Goal: Task Accomplishment & Management: Complete application form

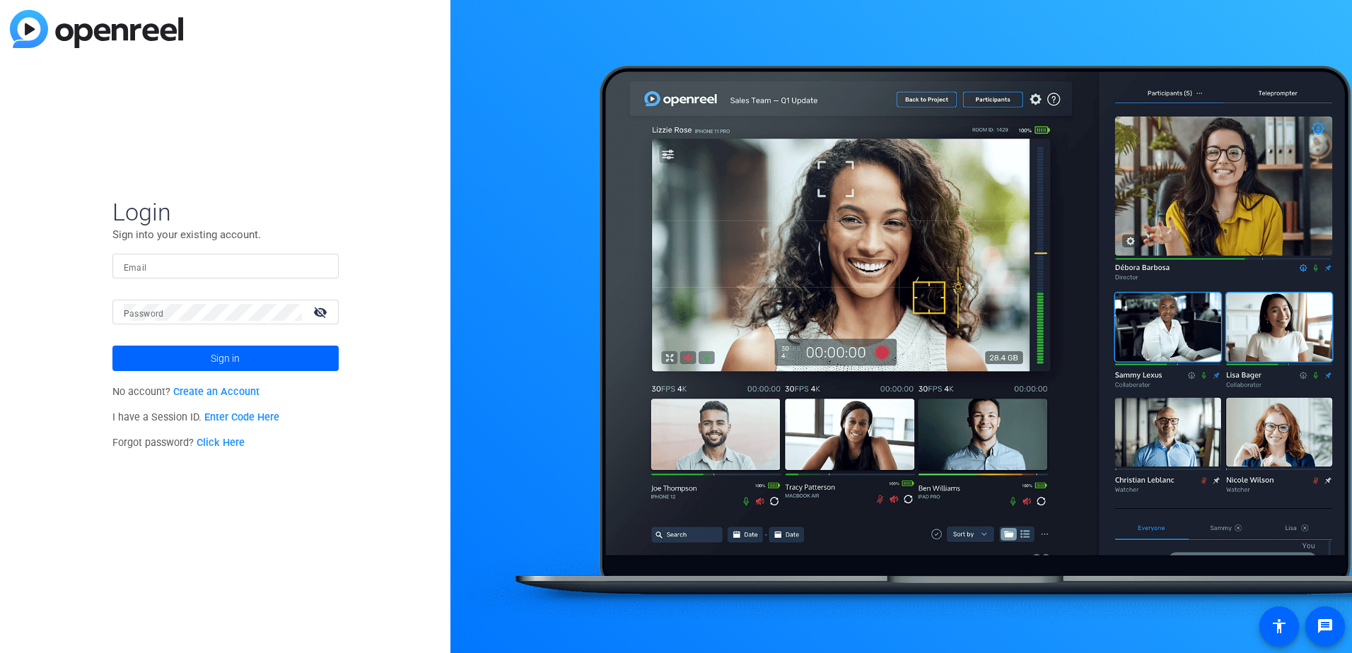
click at [197, 274] on input "Email" at bounding box center [226, 266] width 204 height 17
click at [198, 262] on input "Email" at bounding box center [226, 266] width 204 height 17
type input "[EMAIL_ADDRESS][PERSON_NAME][DOMAIN_NAME]"
click at [249, 361] on span at bounding box center [225, 359] width 226 height 34
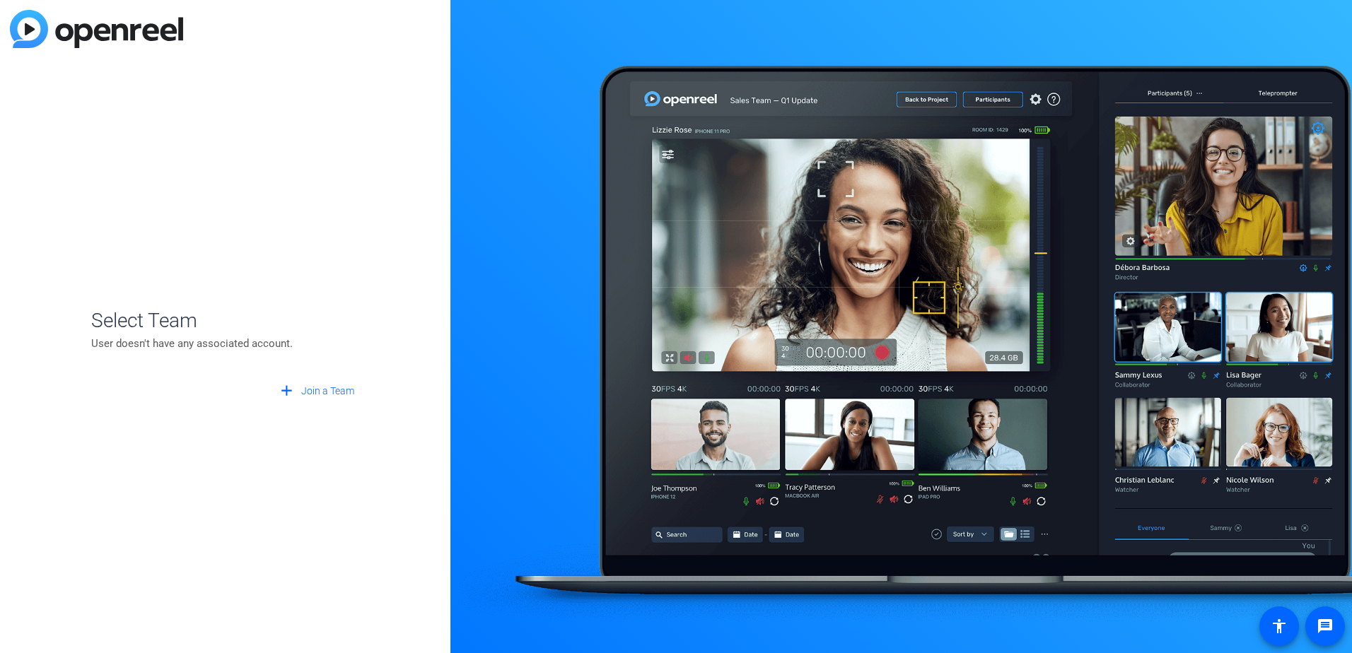
click at [174, 341] on p "User doesn't have any associated account." at bounding box center [225, 344] width 269 height 16
click at [307, 387] on span "Join a Team" at bounding box center [327, 391] width 53 height 15
click at [317, 416] on span "Back to Login" at bounding box center [324, 421] width 59 height 15
click at [303, 390] on span "Join a Team" at bounding box center [327, 391] width 53 height 15
click at [237, 357] on div "+ Create New Team" at bounding box center [226, 345] width 246 height 28
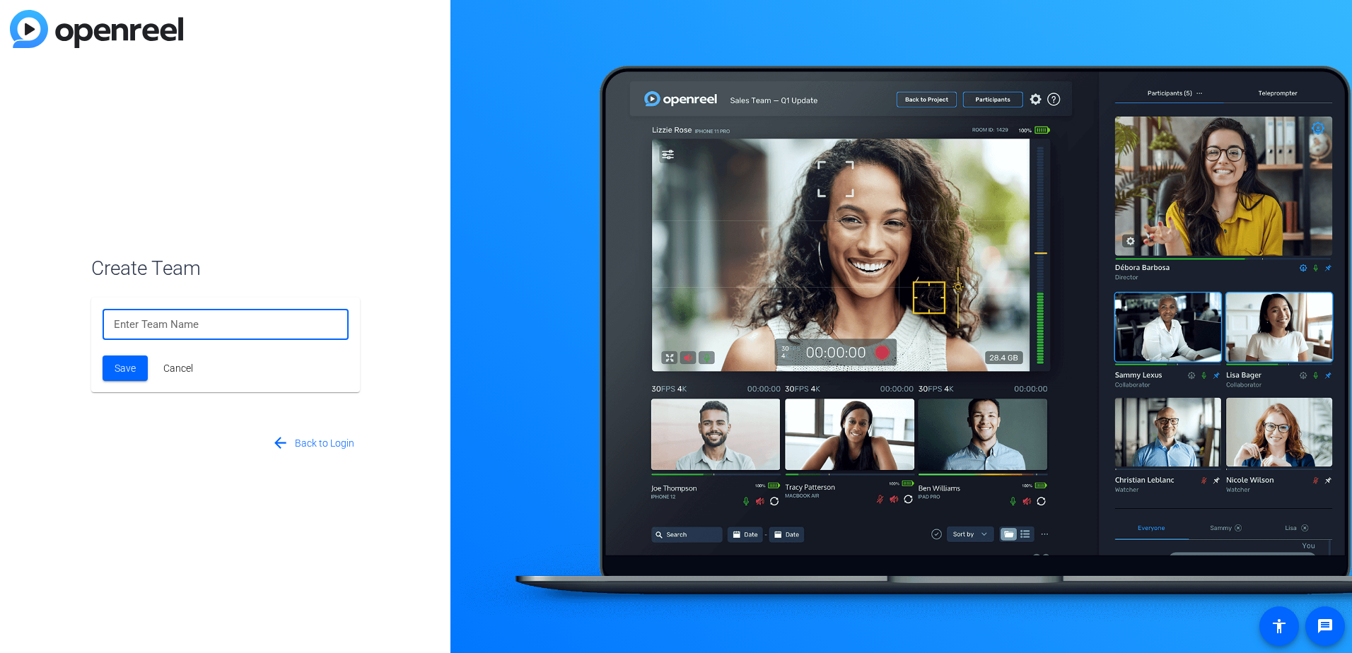
click at [247, 327] on input at bounding box center [225, 324] width 223 height 17
type input "edgewood partner"
click at [292, 446] on span at bounding box center [313, 443] width 94 height 34
